Goal: Task Accomplishment & Management: Use online tool/utility

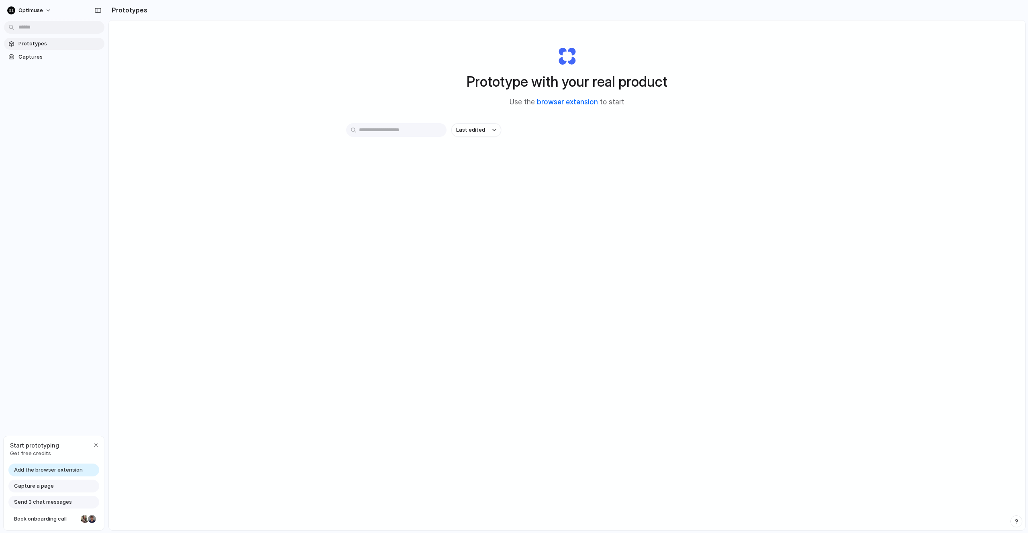
click at [569, 103] on link "browser extension" at bounding box center [567, 102] width 61 height 8
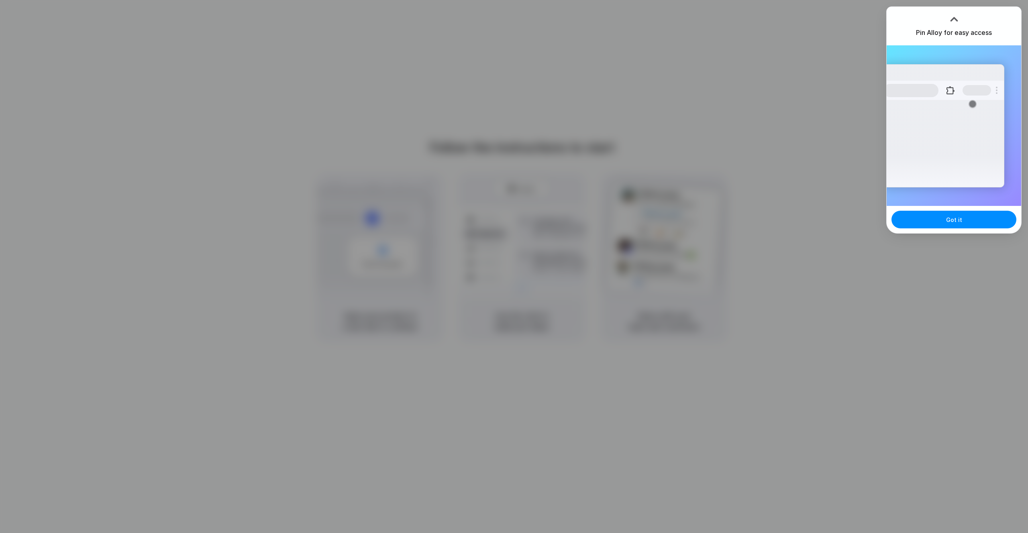
click at [936, 229] on div "Got it" at bounding box center [954, 219] width 135 height 27
click at [934, 225] on button "Got it" at bounding box center [954, 220] width 125 height 18
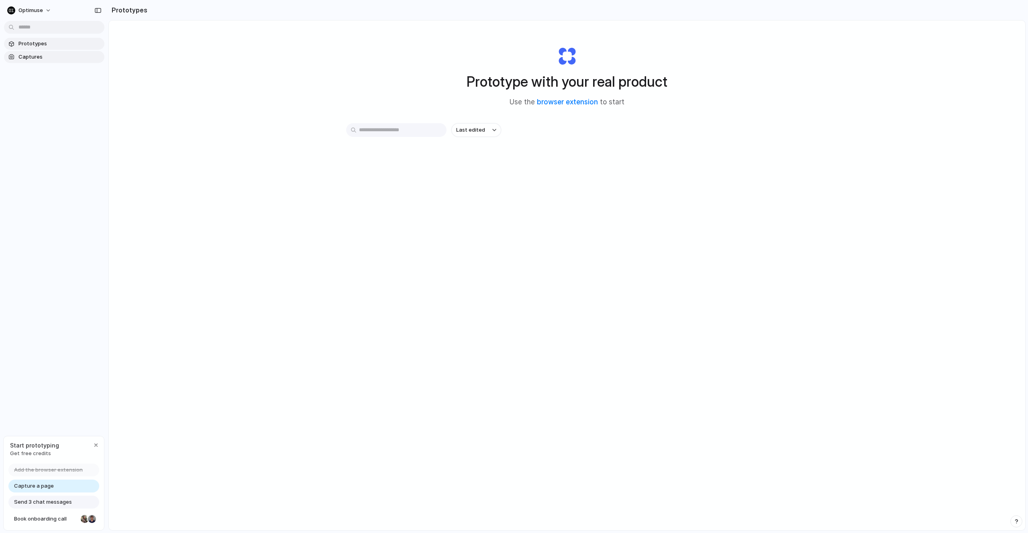
click at [34, 55] on span "Captures" at bounding box center [59, 57] width 83 height 8
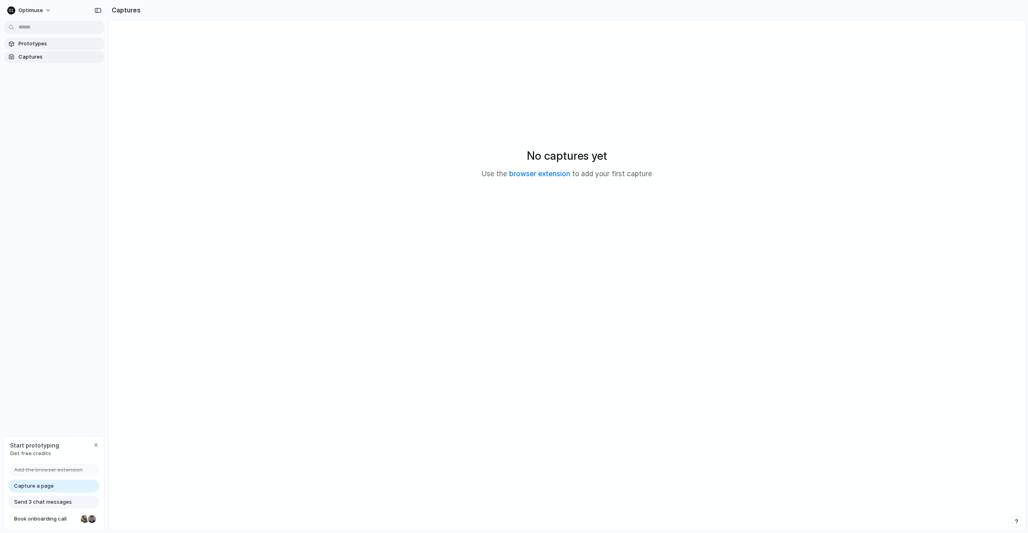
click at [35, 45] on span "Prototypes" at bounding box center [59, 44] width 83 height 8
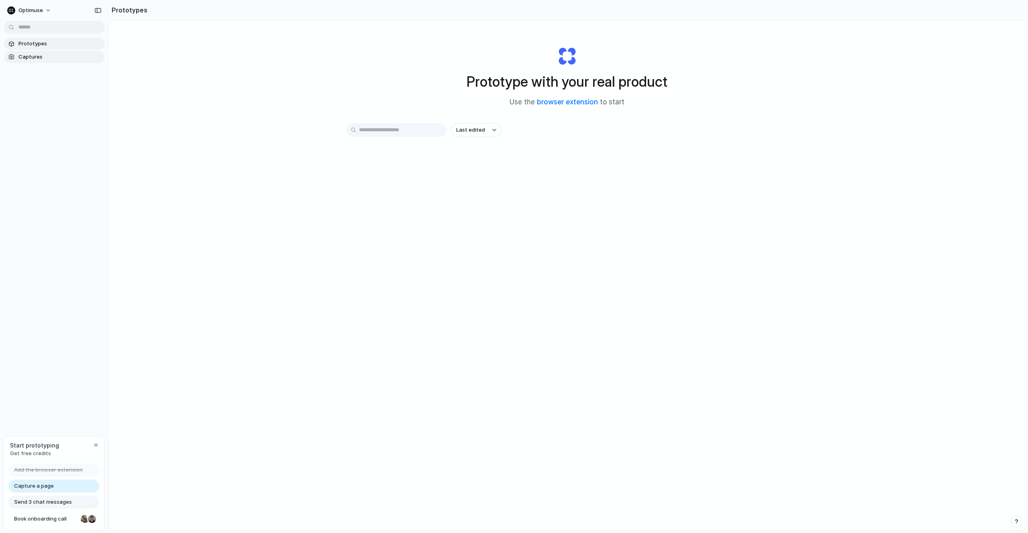
click at [60, 53] on span "Captures" at bounding box center [59, 57] width 83 height 8
click at [25, 54] on span "Captures" at bounding box center [59, 57] width 83 height 8
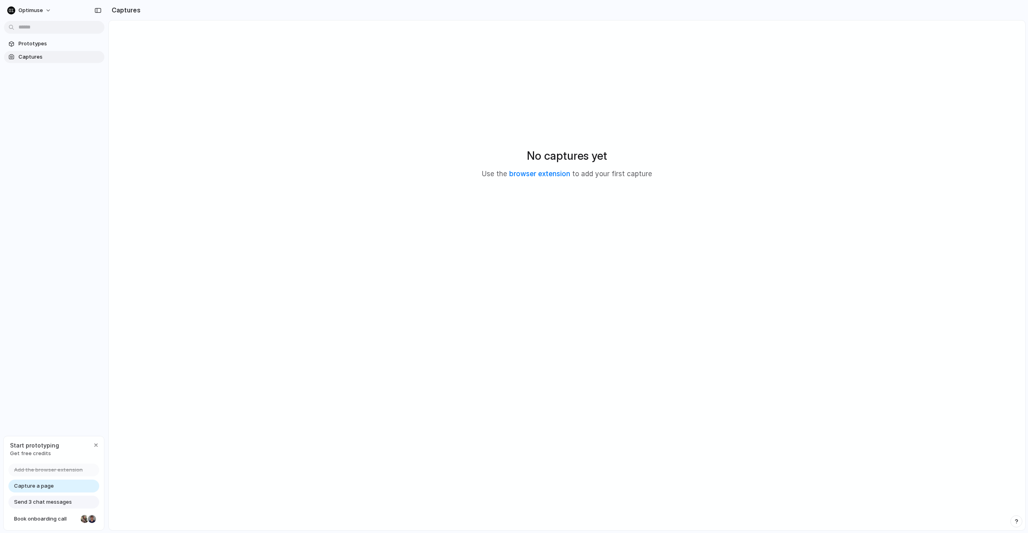
click at [61, 488] on link "Capture a page" at bounding box center [53, 486] width 91 height 13
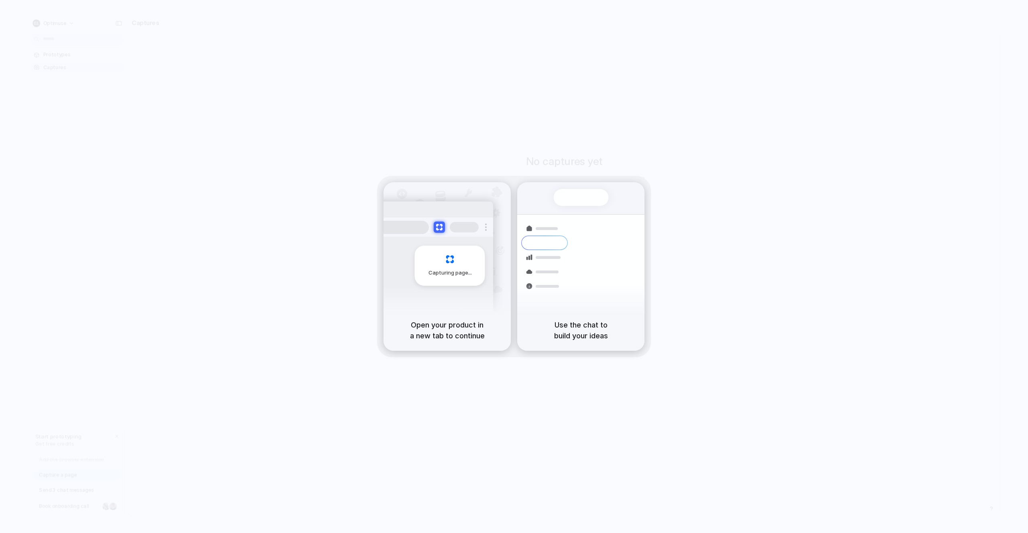
click at [564, 325] on div "Use the chat to build your ideas" at bounding box center [580, 330] width 127 height 41
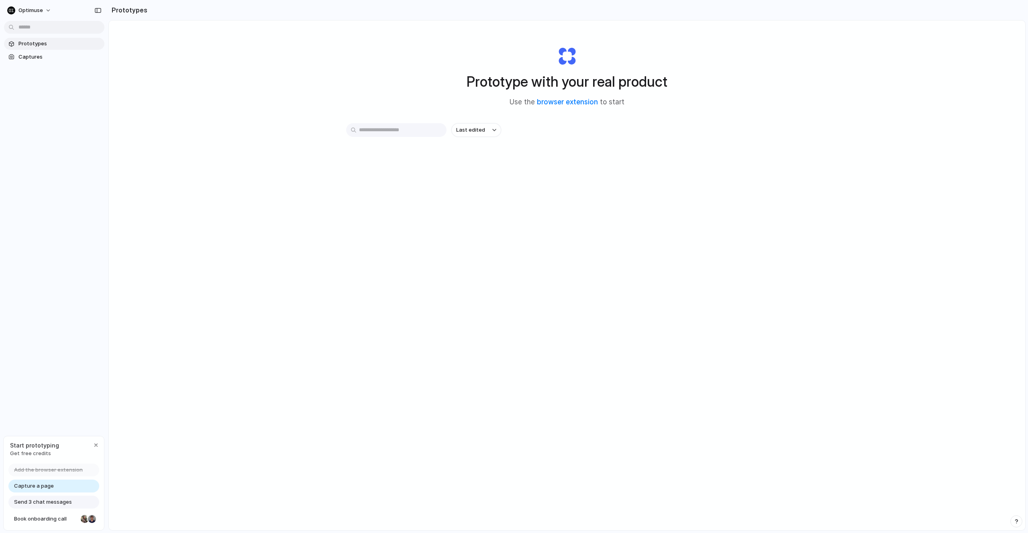
click at [57, 484] on link "Capture a page" at bounding box center [53, 486] width 91 height 13
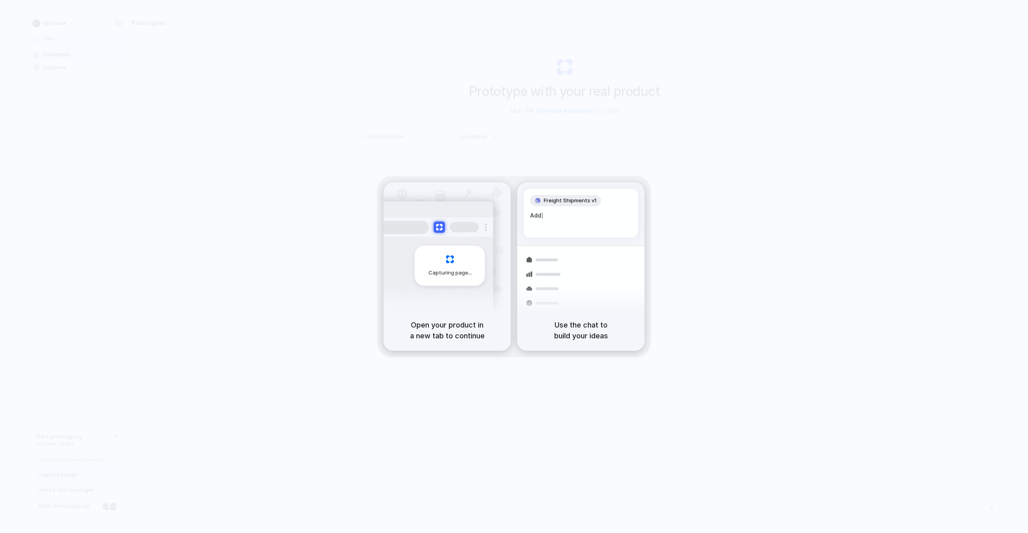
click at [455, 273] on span "Capturing page" at bounding box center [451, 273] width 45 height 8
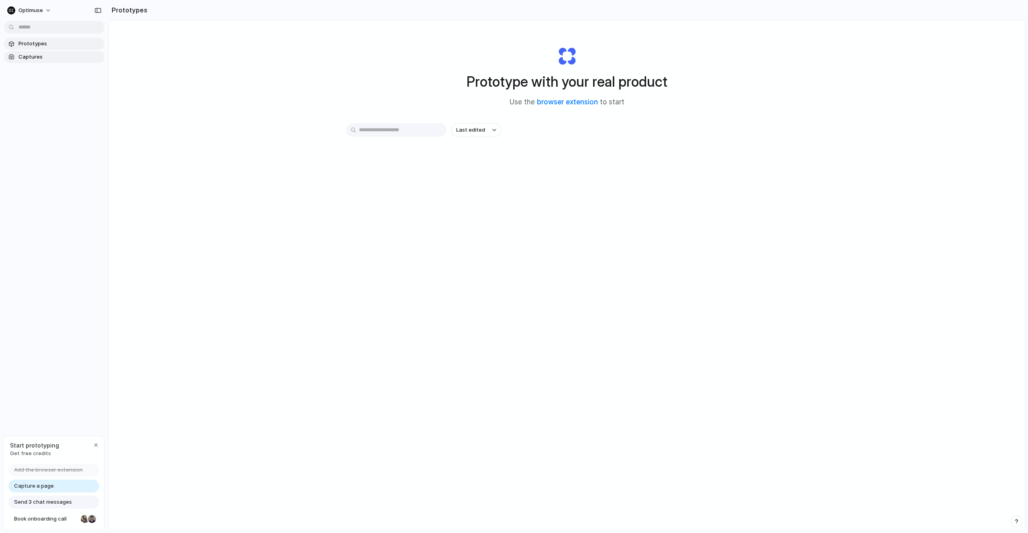
click at [53, 56] on span "Captures" at bounding box center [59, 57] width 83 height 8
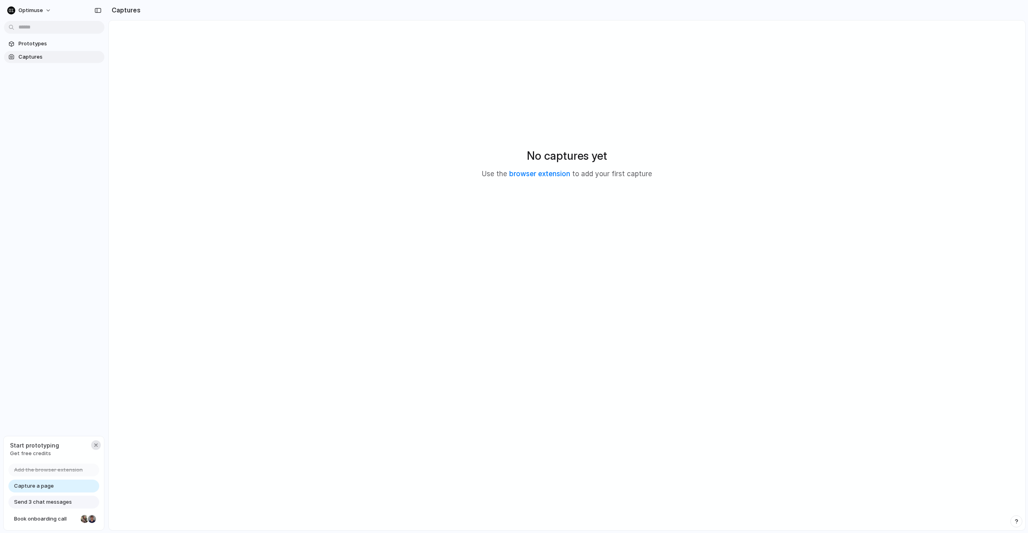
click at [95, 446] on div "button" at bounding box center [96, 445] width 6 height 6
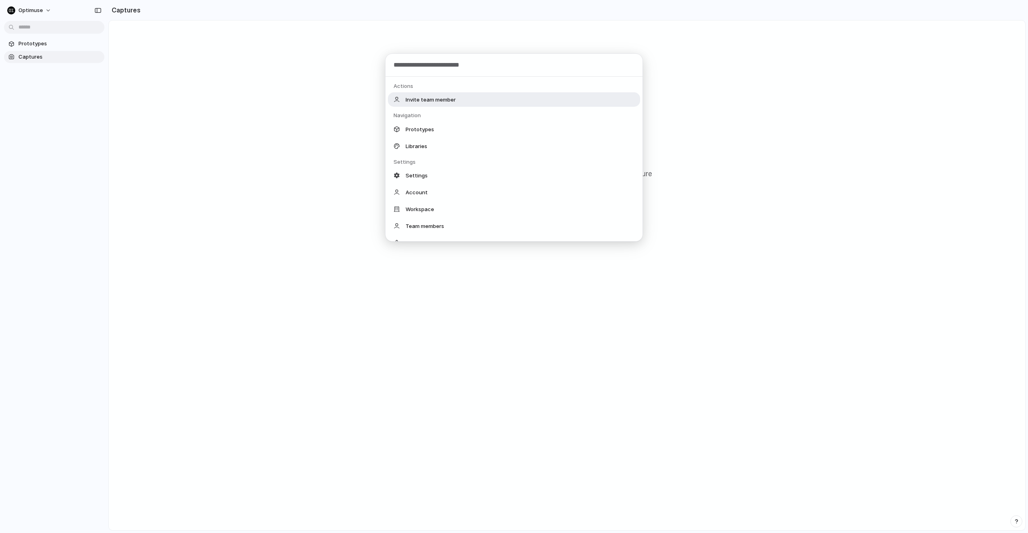
drag, startPoint x: 22, startPoint y: 28, endPoint x: 17, endPoint y: 17, distance: 11.3
click at [22, 27] on body "Optimuse Prototypes Captures Captures No captures yet Use the browser extension…" at bounding box center [514, 266] width 1028 height 533
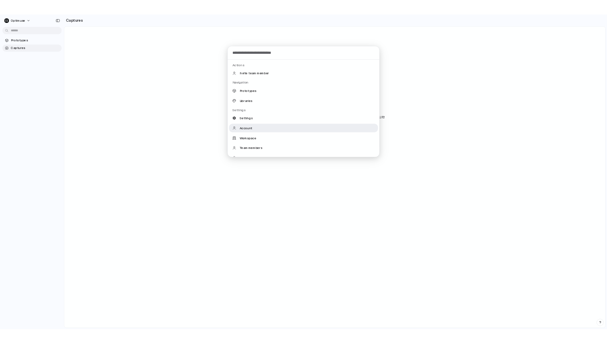
scroll to position [10, 0]
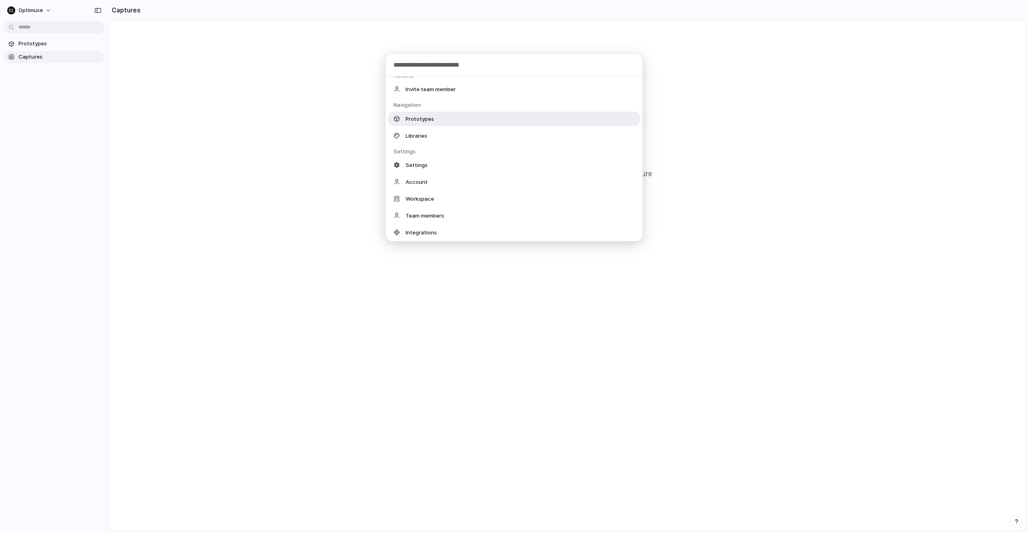
click at [426, 118] on span "Prototypes" at bounding box center [420, 119] width 29 height 8
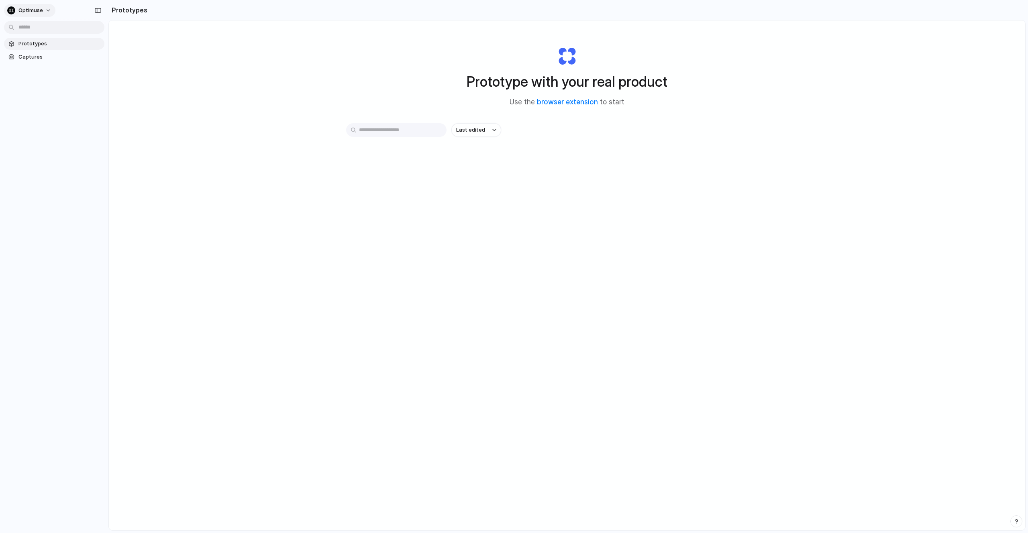
click at [22, 7] on span "Optimuse" at bounding box center [30, 10] width 25 height 8
click at [57, 128] on div "Settings Invite members Change theme Sign out" at bounding box center [514, 266] width 1028 height 533
